Goal: Task Accomplishment & Management: Complete application form

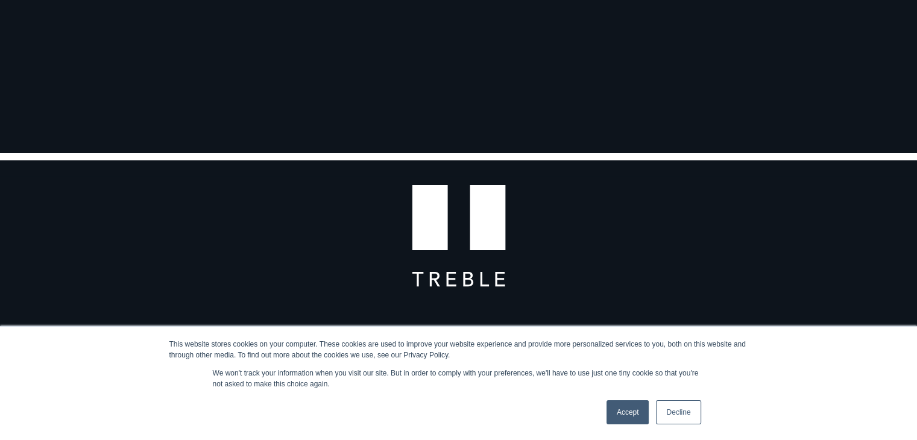
click at [631, 405] on link "Accept" at bounding box center [627, 412] width 43 height 24
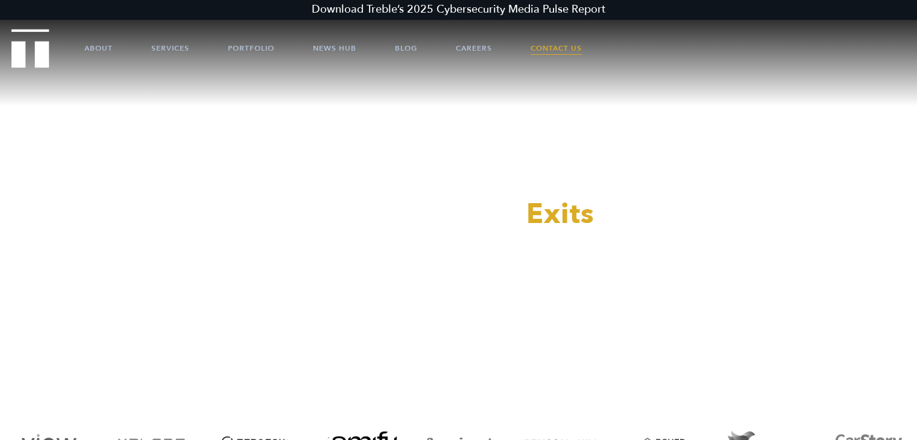
click at [557, 49] on link "Contact Us" at bounding box center [555, 48] width 51 height 36
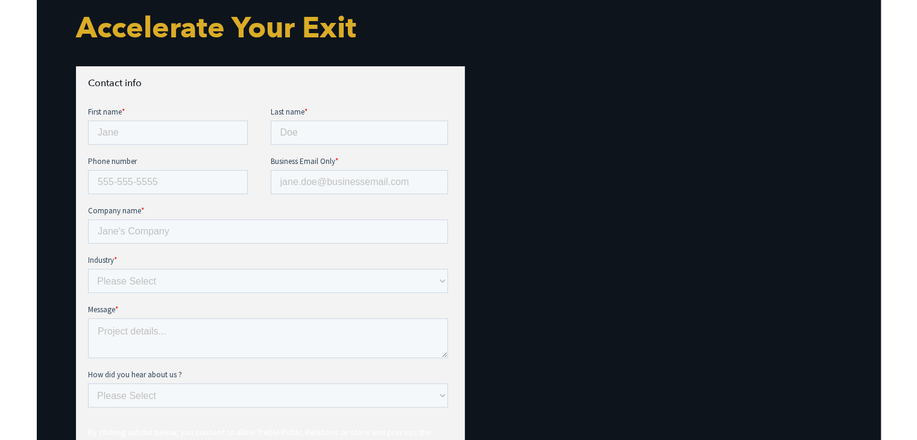
scroll to position [502, 0]
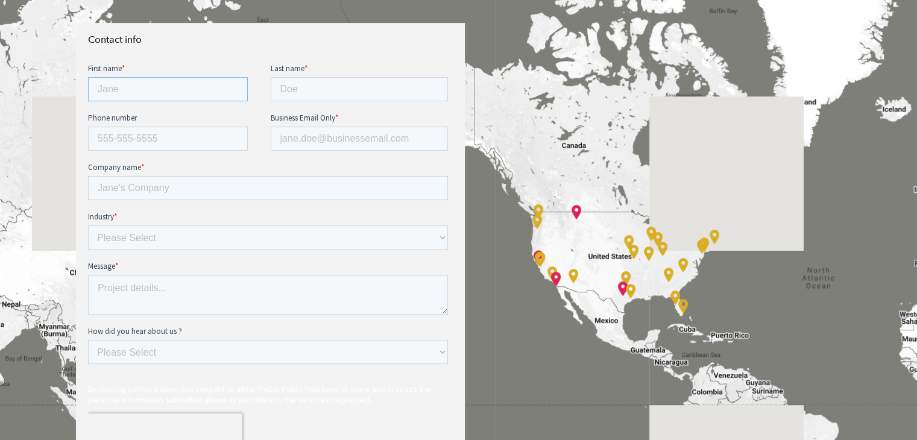
click at [97, 78] on input "First name *" at bounding box center [167, 89] width 160 height 24
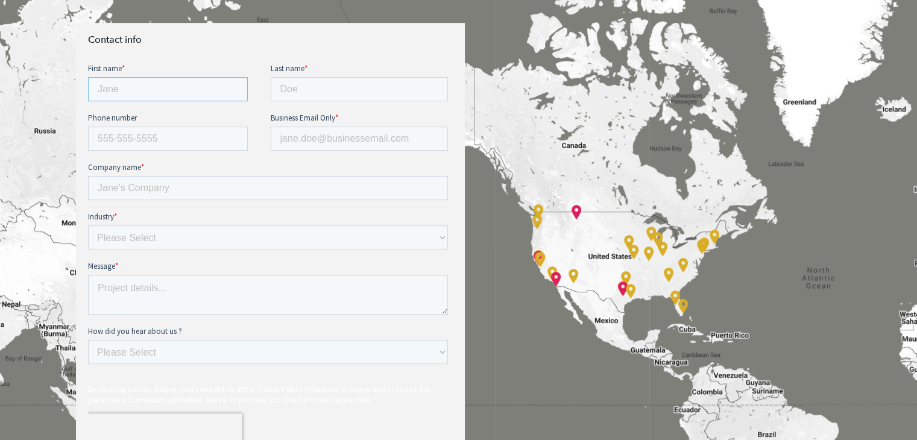
click at [125, 86] on input "First name *" at bounding box center [167, 89] width 160 height 24
type input "alex"
click at [288, 86] on input "Last name *" at bounding box center [359, 89] width 178 height 24
type input "carteau"
type input "16467645237"
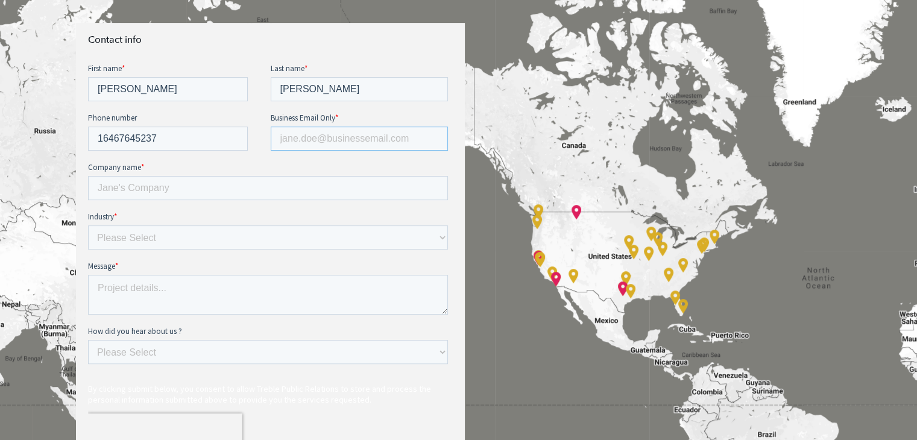
click at [335, 138] on input "Business Email Only *" at bounding box center [359, 139] width 178 height 24
type input "alex.rolland@epsmomentum.com"
click at [121, 189] on input "Company name *" at bounding box center [267, 188] width 360 height 24
type input "EPSM inc"
click at [122, 234] on select "Please Select E-commerce AI API Big Data Bio Tech (including Life Sciences) Blo…" at bounding box center [267, 237] width 360 height 24
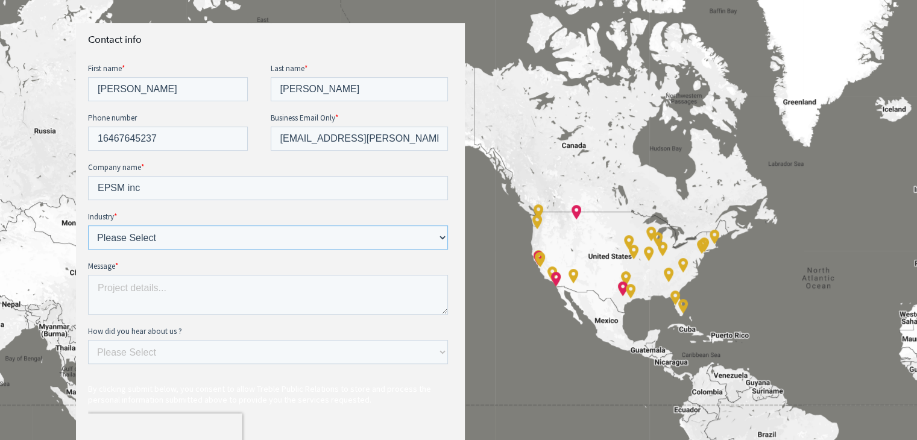
select select "SaaS"
click at [87, 225] on select "Please Select E-commerce AI API Big Data Bio Tech (including Life Sciences) Blo…" at bounding box center [267, 237] width 360 height 24
click at [157, 289] on textarea "Message *" at bounding box center [267, 295] width 360 height 40
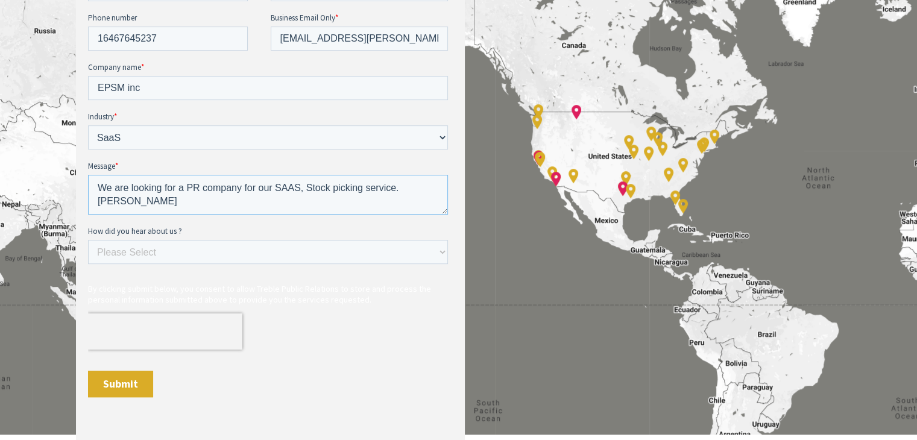
scroll to position [603, 0]
type textarea "We are looking for a PR company for our SAAS, Stock picking service. Alex"
click at [440, 248] on select "Please Select Ad online Social media Video Another website Word of mouth Job li…" at bounding box center [267, 251] width 360 height 24
select select "Search online"
click at [87, 263] on select "Please Select Ad online Social media Video Another website Word of mouth Job li…" at bounding box center [267, 251] width 360 height 24
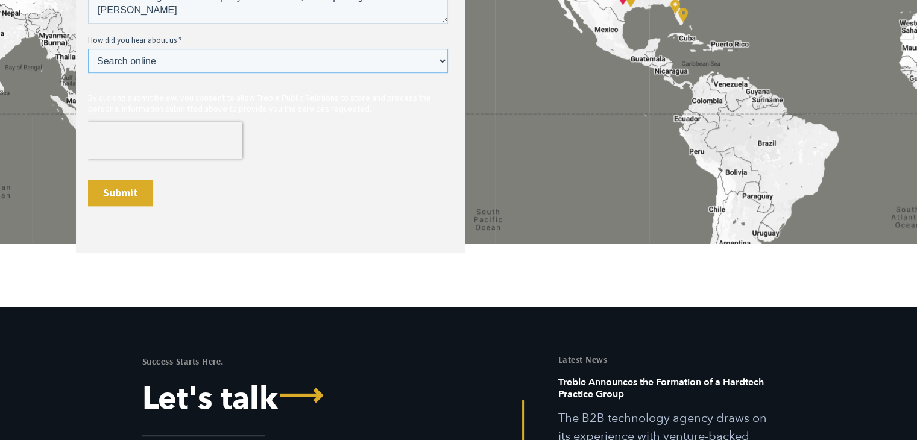
scroll to position [803, 0]
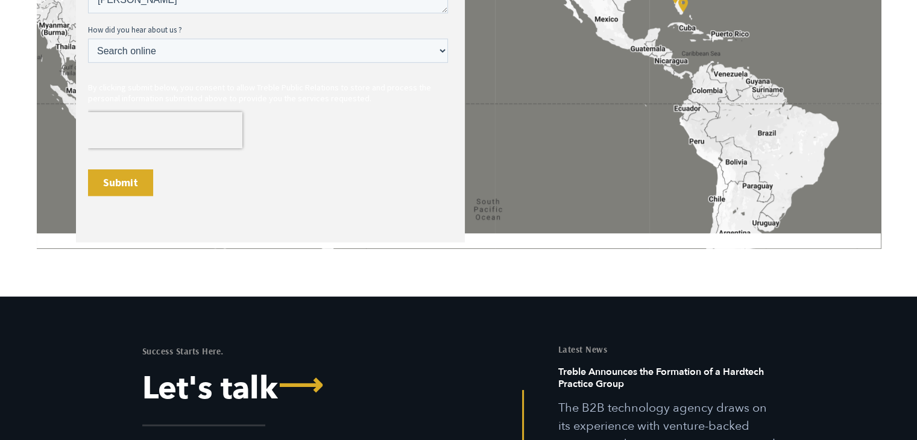
click at [127, 181] on input "Submit" at bounding box center [119, 182] width 65 height 27
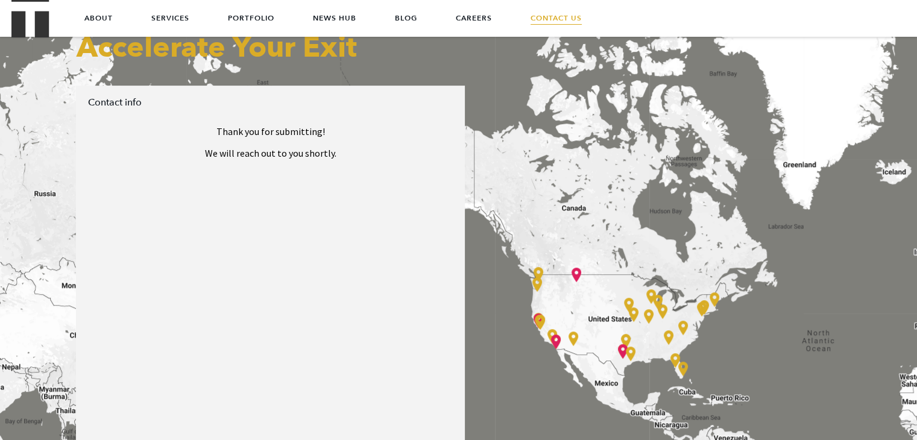
scroll to position [401, 0]
